Goal: Find specific page/section: Find specific page/section

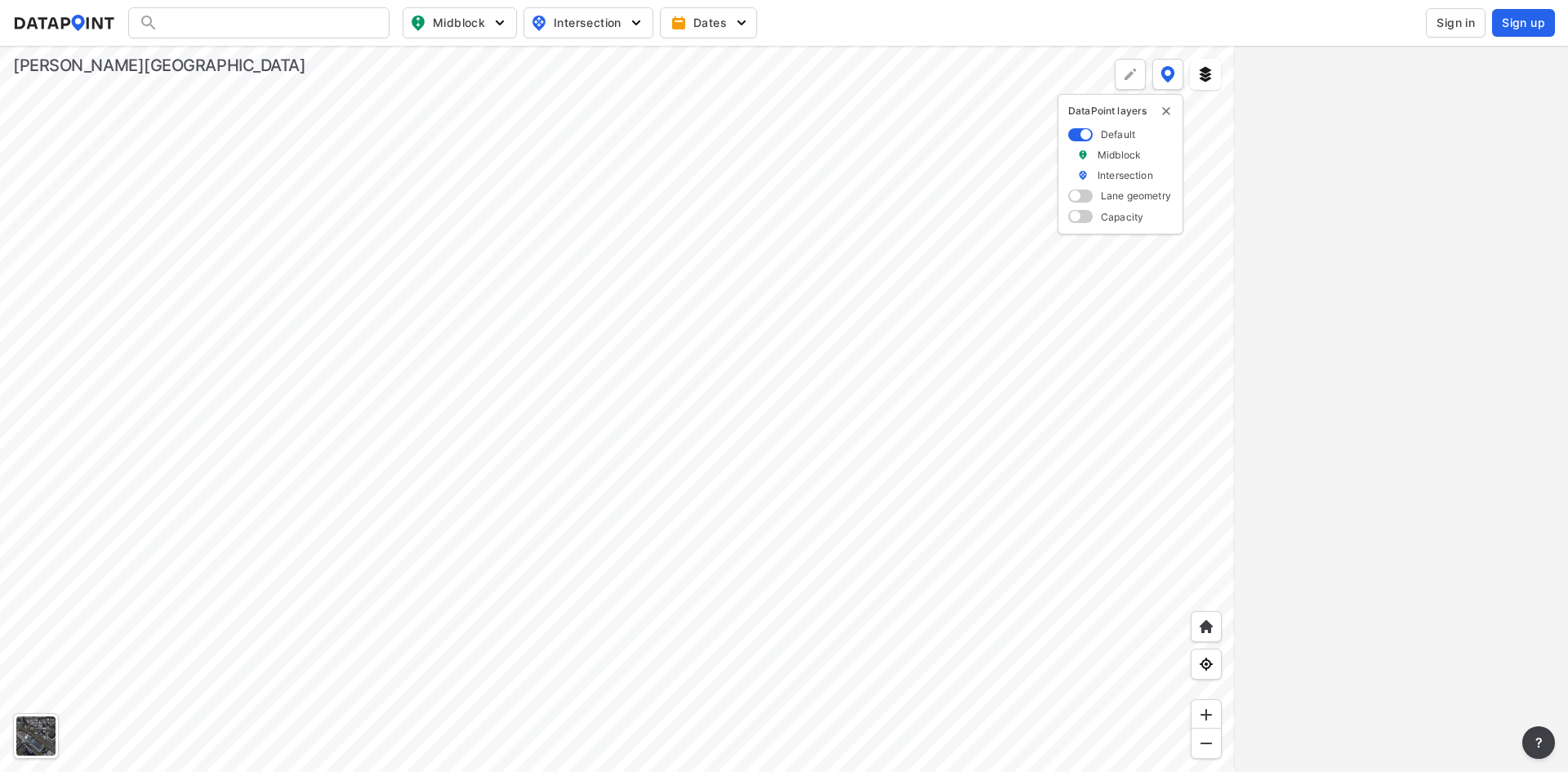
click at [729, 249] on div at bounding box center [617, 409] width 1235 height 726
click at [733, 236] on div at bounding box center [617, 409] width 1235 height 726
click at [1169, 75] on img at bounding box center [1167, 74] width 15 height 17
click at [1079, 384] on div at bounding box center [617, 409] width 1235 height 726
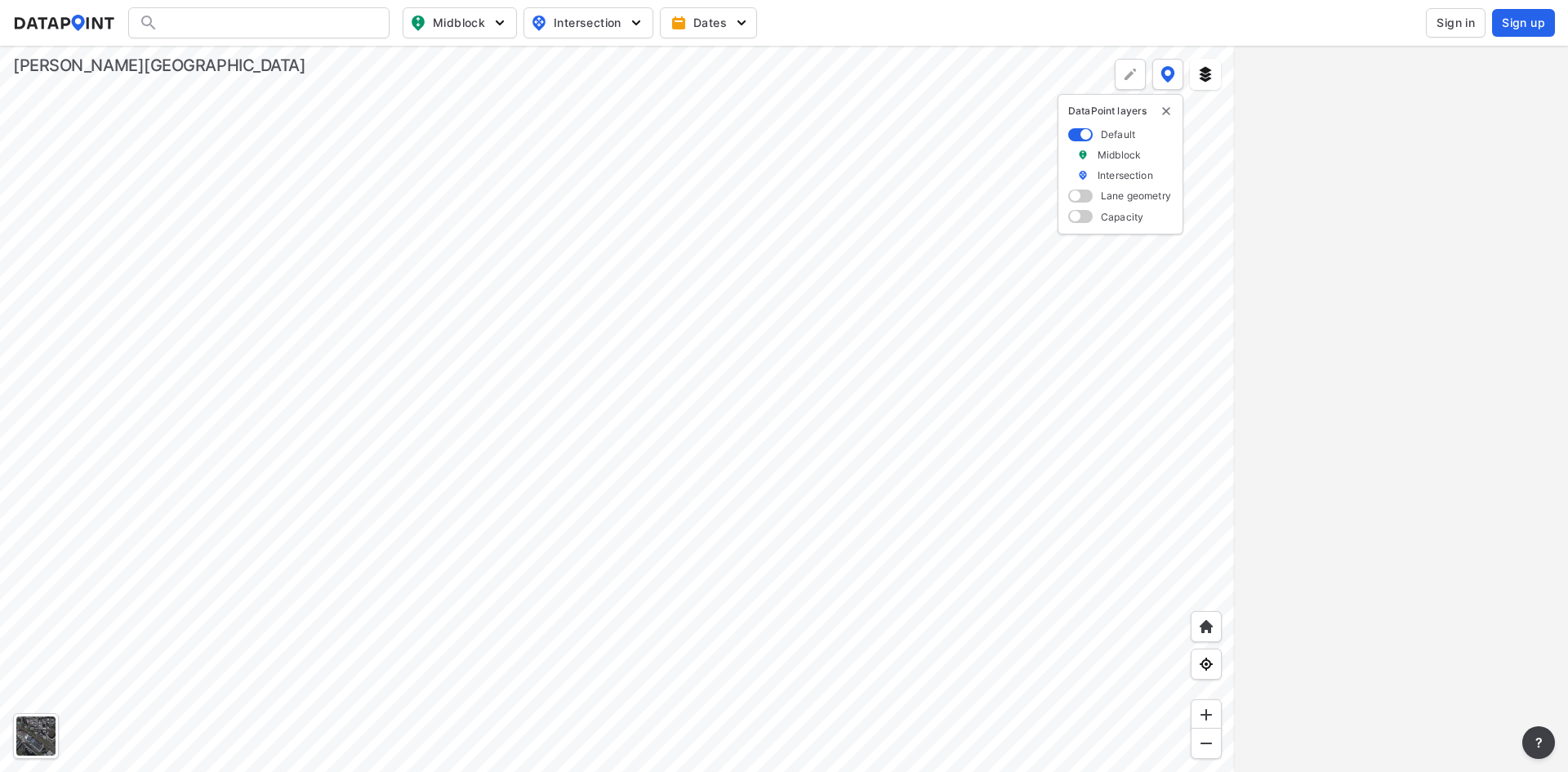
click at [553, 368] on div at bounding box center [617, 409] width 1235 height 726
click at [632, 22] on img "button" at bounding box center [635, 23] width 17 height 17
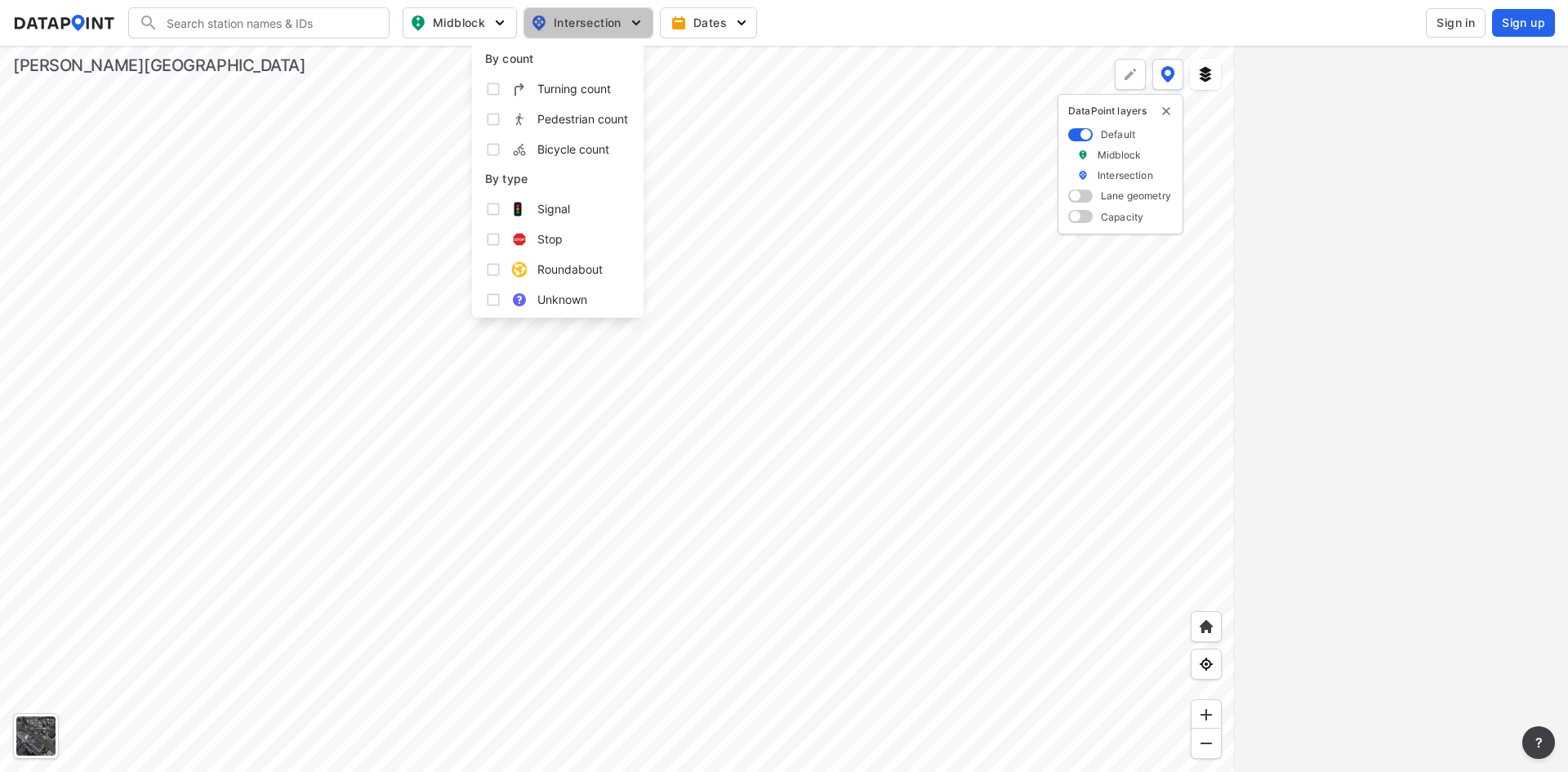
click at [632, 22] on img "button" at bounding box center [635, 23] width 17 height 17
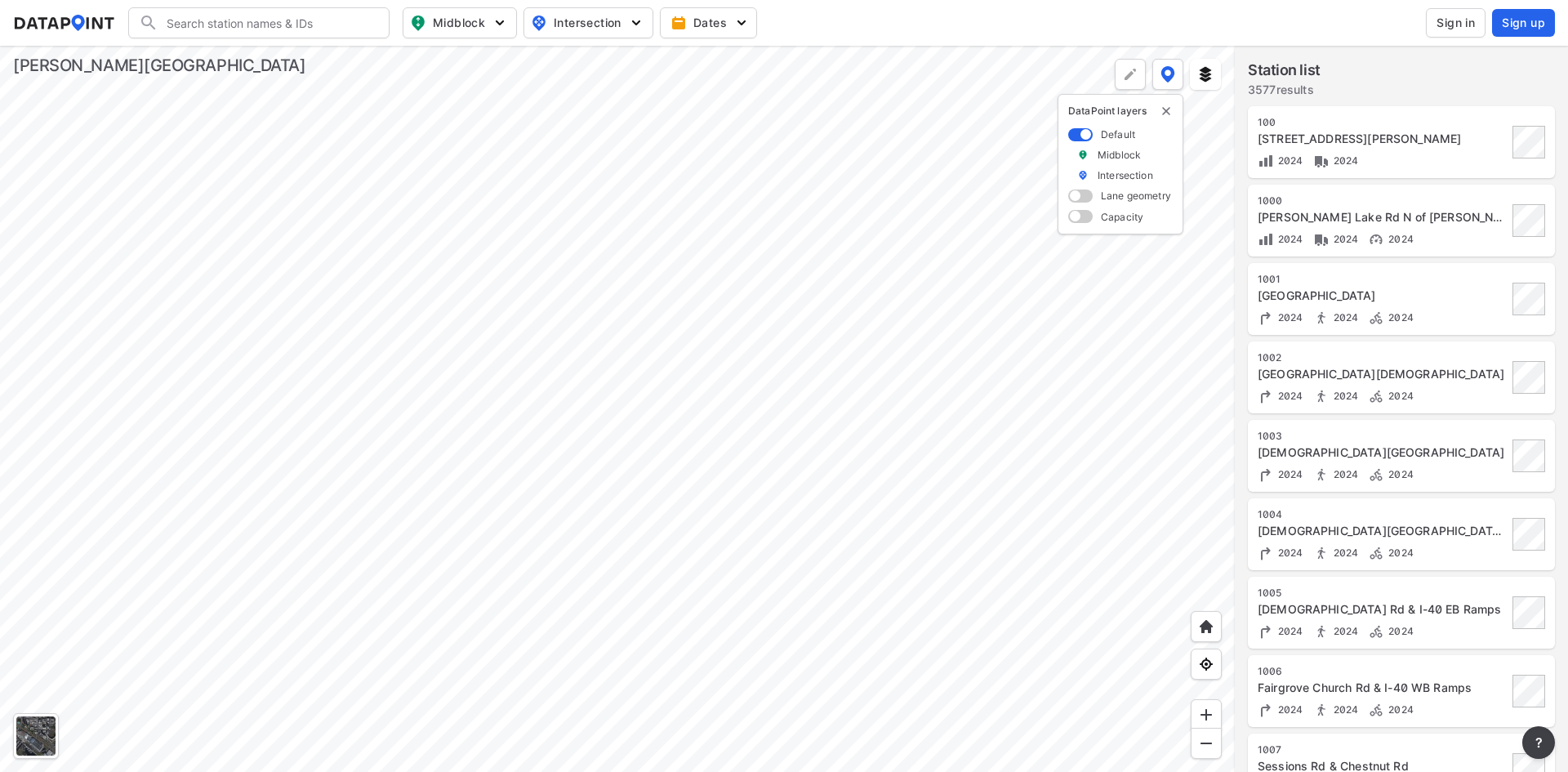
click at [769, 344] on div at bounding box center [617, 409] width 1235 height 726
click at [1169, 114] on img "delete" at bounding box center [1165, 111] width 13 height 13
